Goal: Communication & Community: Answer question/provide support

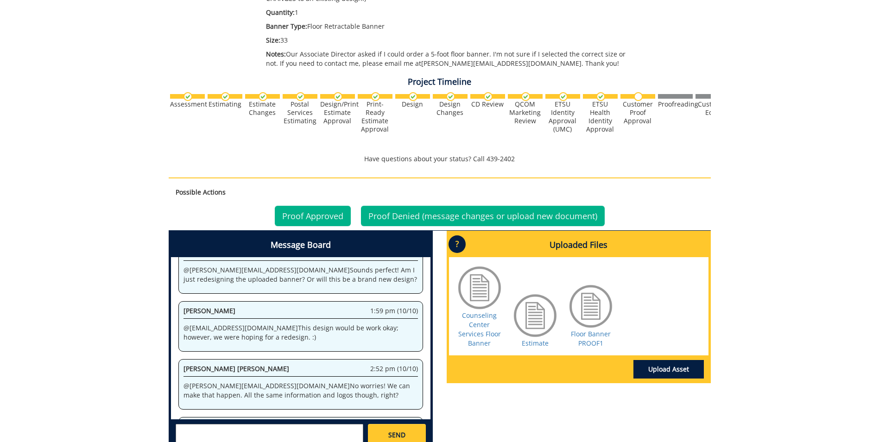
scroll to position [278, 0]
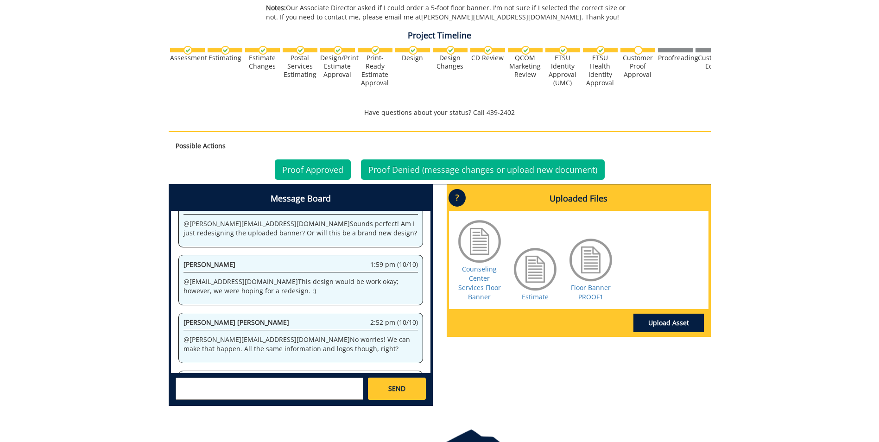
click at [192, 377] on div "SEND" at bounding box center [301, 388] width 260 height 31
click at [193, 381] on textarea at bounding box center [270, 389] width 188 height 22
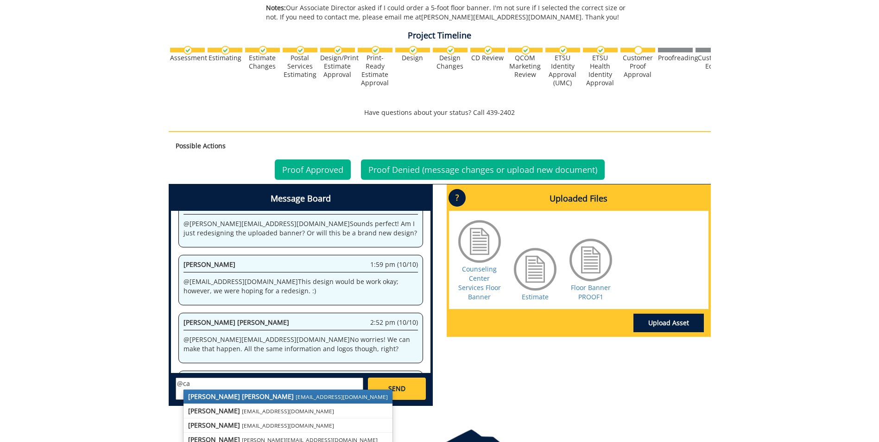
click at [214, 398] on strong "[PERSON_NAME] [PERSON_NAME]" at bounding box center [241, 396] width 106 height 9
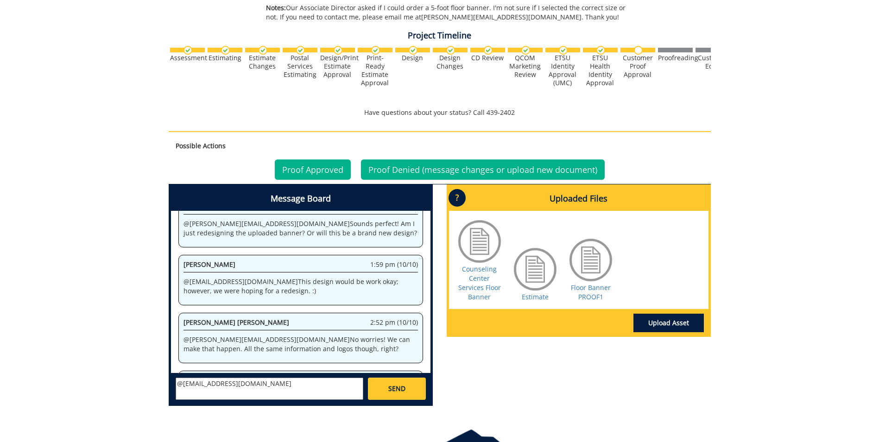
paste textarea "could the services be reordered (Personal Counseling, Groups, Workshops, Lets T…"
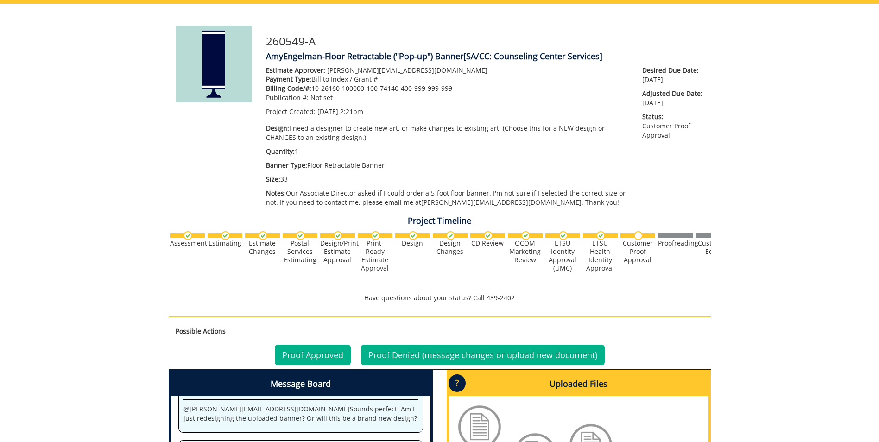
scroll to position [339, 0]
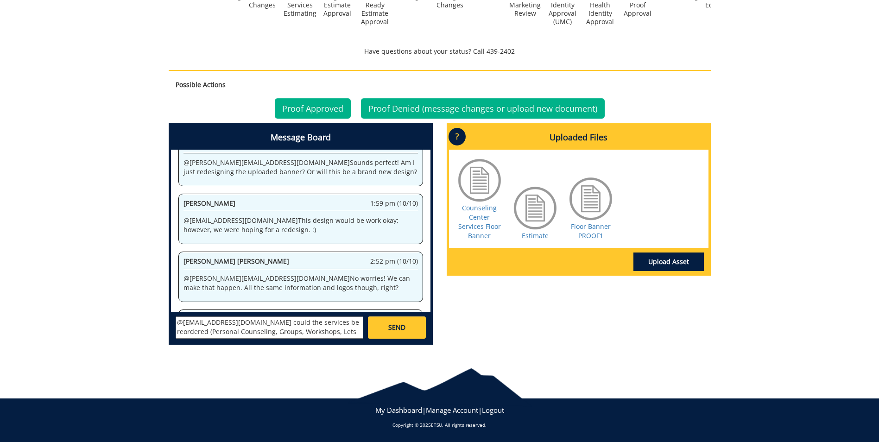
click at [250, 321] on textarea "@campbelltc@etsu.edu could the services be reordered (Personal Counseling, Grou…" at bounding box center [270, 328] width 188 height 22
drag, startPoint x: 327, startPoint y: 323, endPoint x: 304, endPoint y: 322, distance: 22.3
click at [304, 322] on textarea "@campbelltc@etsu.edu Could the services be reordered (Personal Counseling, Grou…" at bounding box center [270, 328] width 188 height 22
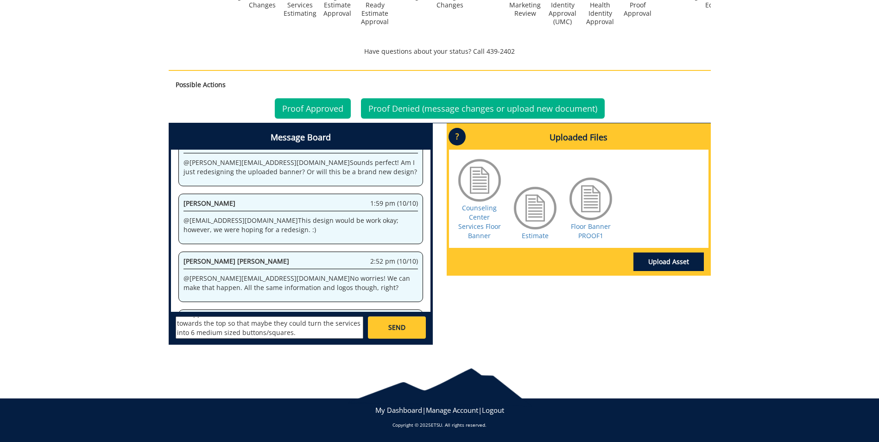
click at [306, 325] on textarea "@campbelltc@etsu.edu Could the services be reordered (Personal Counseling, Grou…" at bounding box center [270, 328] width 188 height 22
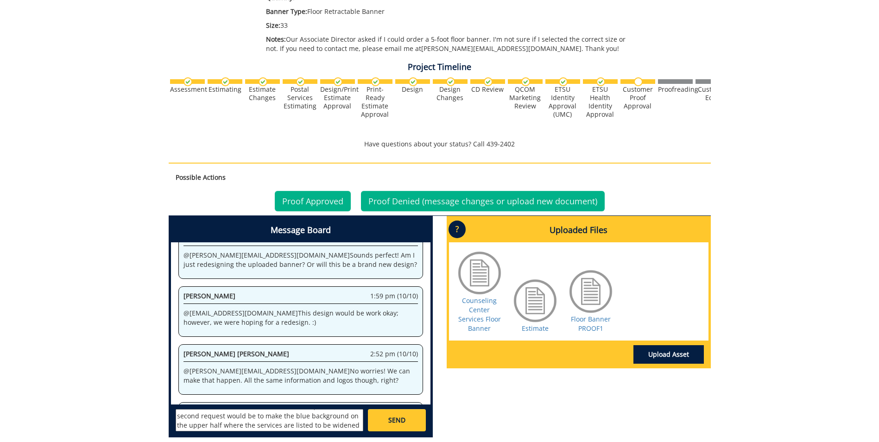
scroll to position [8, 0]
click at [326, 424] on textarea "@campbelltc@etsu.edu Could the services be reordered (Personal Counseling, Grou…" at bounding box center [270, 420] width 188 height 22
click at [322, 425] on textarea "@campbelltc@etsu.edu Could the services be reordered (Personal Counseling, Grou…" at bounding box center [270, 420] width 188 height 22
drag, startPoint x: 213, startPoint y: 425, endPoint x: 227, endPoint y: 424, distance: 14.0
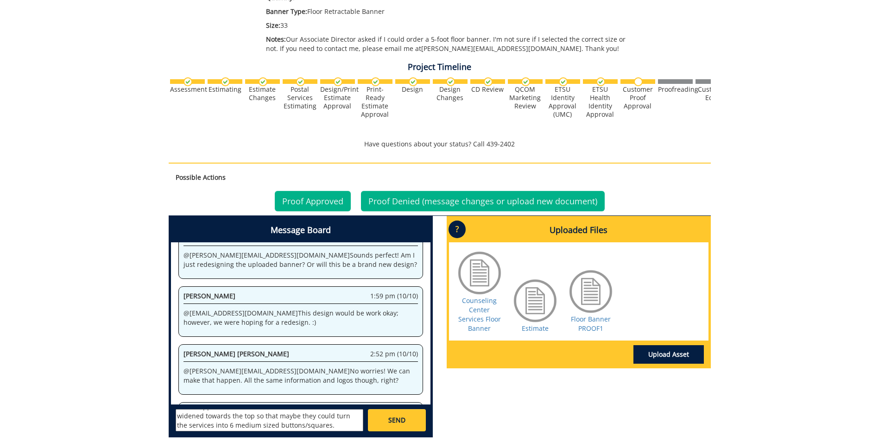
click at [227, 424] on textarea "@campbelltc@etsu.edu Could the services be reordered (Personal Counseling, Grou…" at bounding box center [270, 420] width 188 height 22
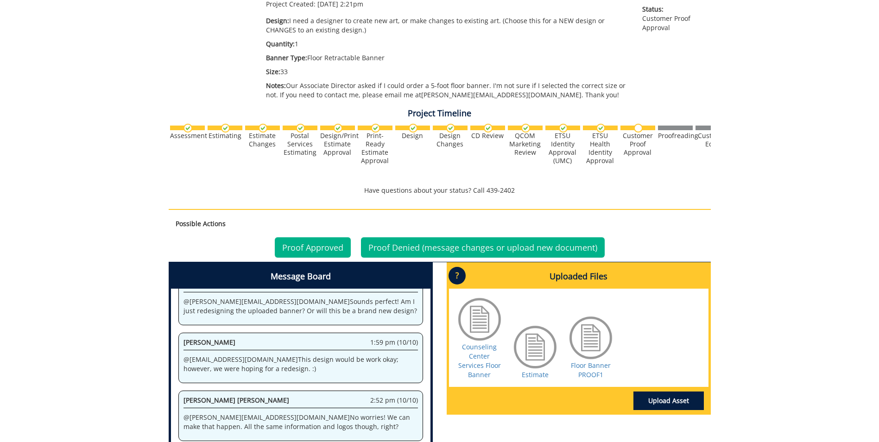
scroll to position [293, 0]
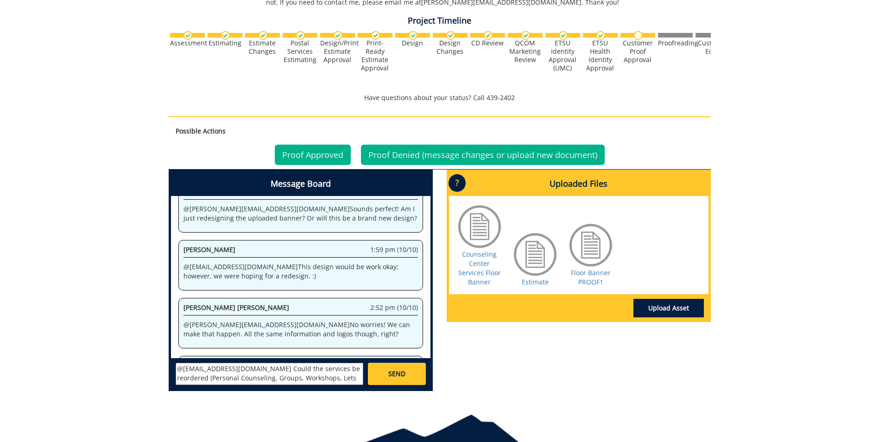
click at [355, 370] on textarea "@campbelltc@etsu.edu Could the services be reordered (Personal Counseling, Grou…" at bounding box center [270, 374] width 188 height 22
click at [239, 376] on textarea "@campbelltc@etsu.edu Could the services be reordered (Personal Counseling, Grou…" at bounding box center [270, 374] width 188 height 22
click at [283, 377] on textarea "@campbelltc@etsu.edu Could the services be reordered (Personal Counseling, Grou…" at bounding box center [270, 374] width 188 height 22
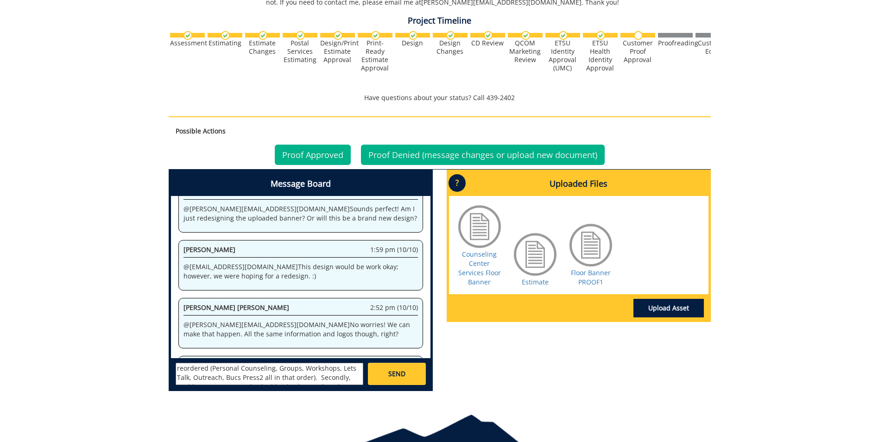
scroll to position [0, 0]
drag, startPoint x: 235, startPoint y: 369, endPoint x: 245, endPoint y: 369, distance: 9.3
click at [245, 369] on textarea "@campbelltc@etsu.edu Could the services be reordered (Personal Counseling, Grou…" at bounding box center [270, 374] width 188 height 22
click at [233, 368] on textarea "@campbelltc@etsu.edu Could the services be reordered (Personal Counseling, Grou…" at bounding box center [270, 374] width 188 height 22
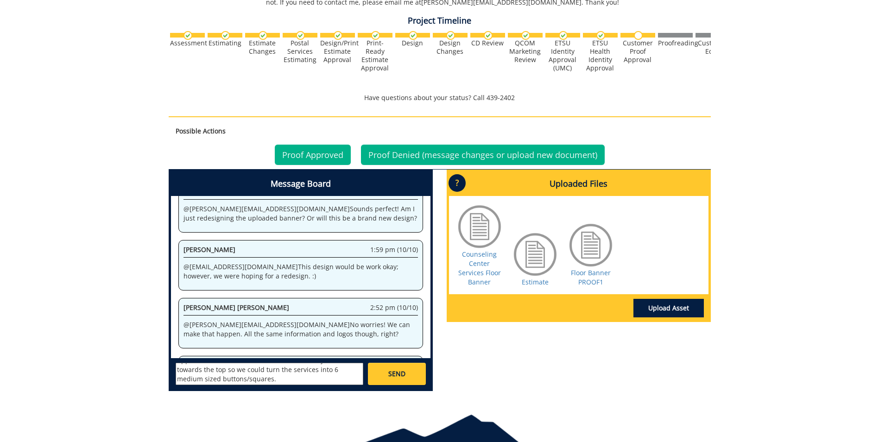
click at [285, 376] on textarea "@campbelltc@etsu.edu Could the services be reordered (Personal Counseling, Grou…" at bounding box center [270, 374] width 188 height 22
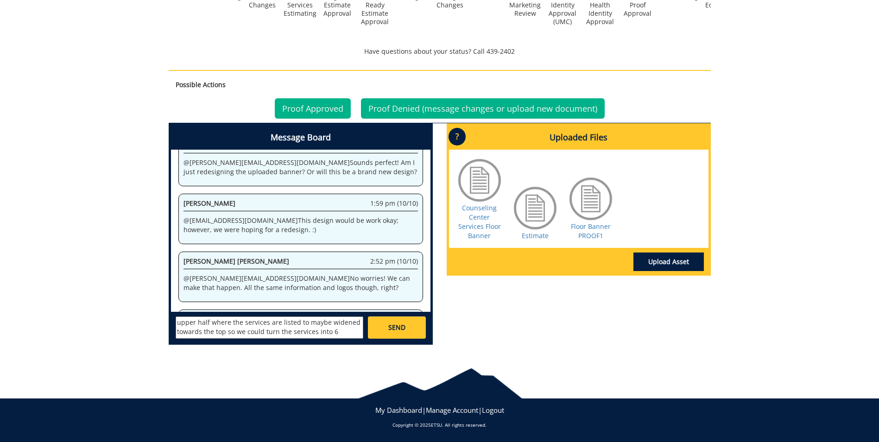
scroll to position [55, 0]
type textarea "@campbelltc@etsu.edu Could the services be reordered (Personal Counseling, Grou…"
click at [393, 326] on span "SEND" at bounding box center [396, 327] width 17 height 9
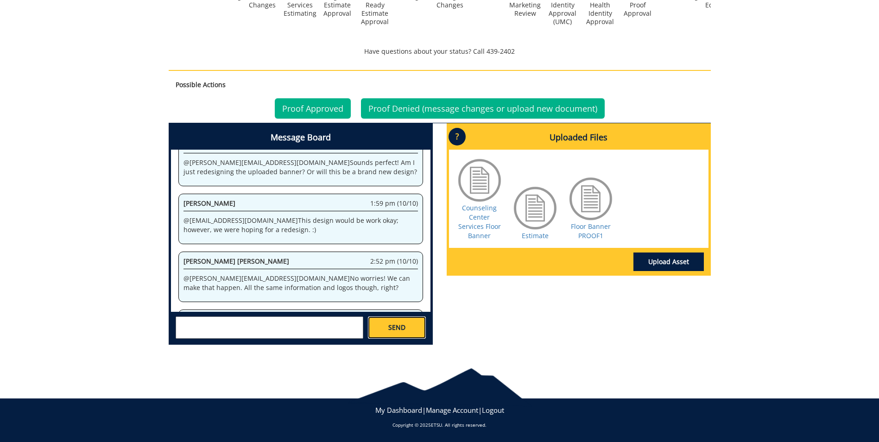
scroll to position [0, 0]
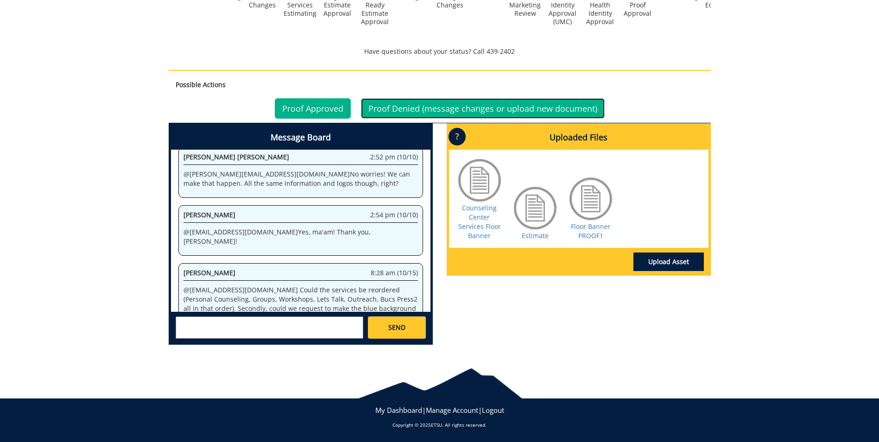
click at [390, 106] on link "Proof Denied (message changes or upload new document)" at bounding box center [483, 108] width 244 height 20
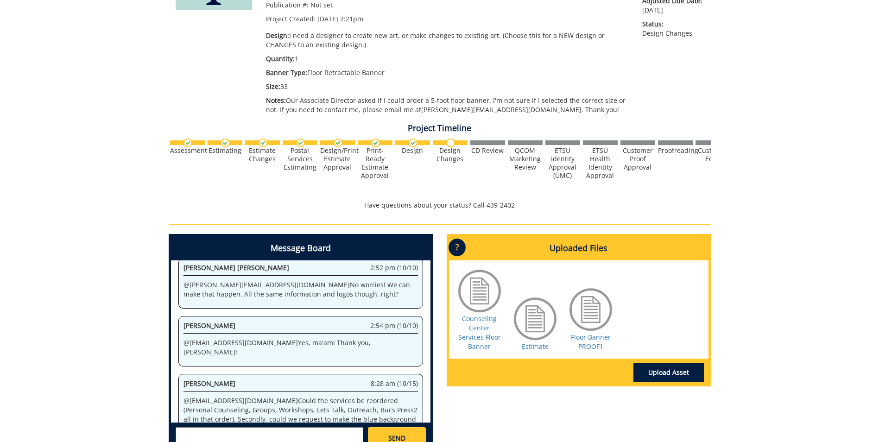
scroll to position [232, 0]
